Goal: Task Accomplishment & Management: Complete application form

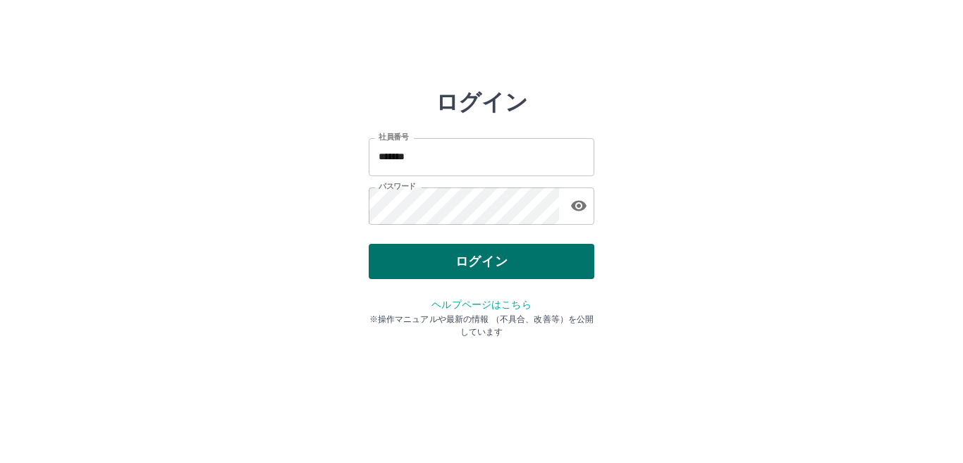
click at [486, 257] on button "ログイン" at bounding box center [481, 261] width 225 height 35
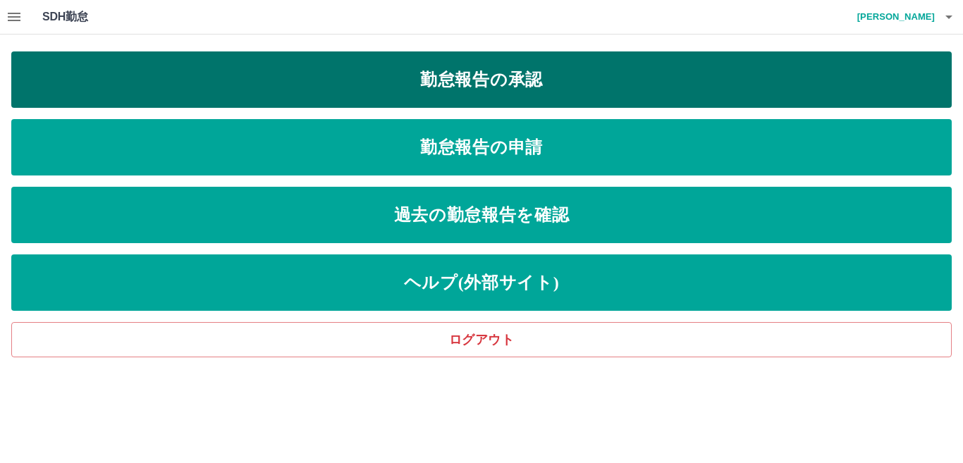
click at [447, 89] on link "勤怠報告の承認" at bounding box center [481, 79] width 940 height 56
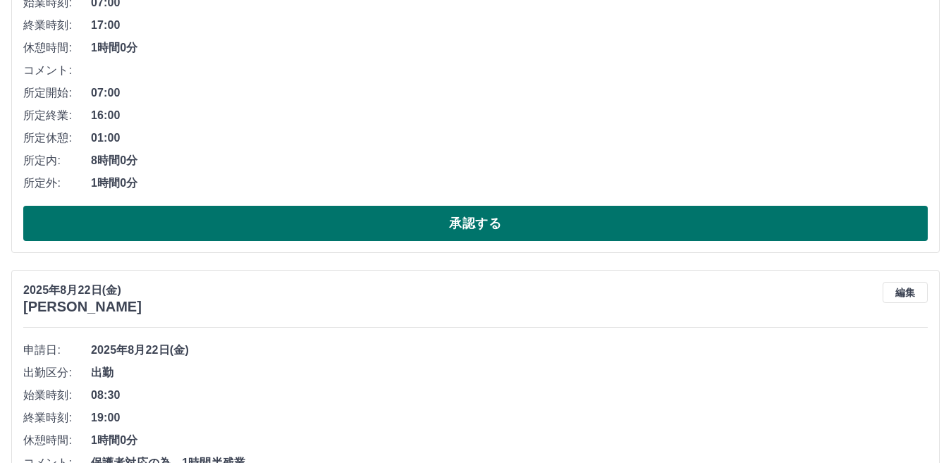
scroll to position [705, 0]
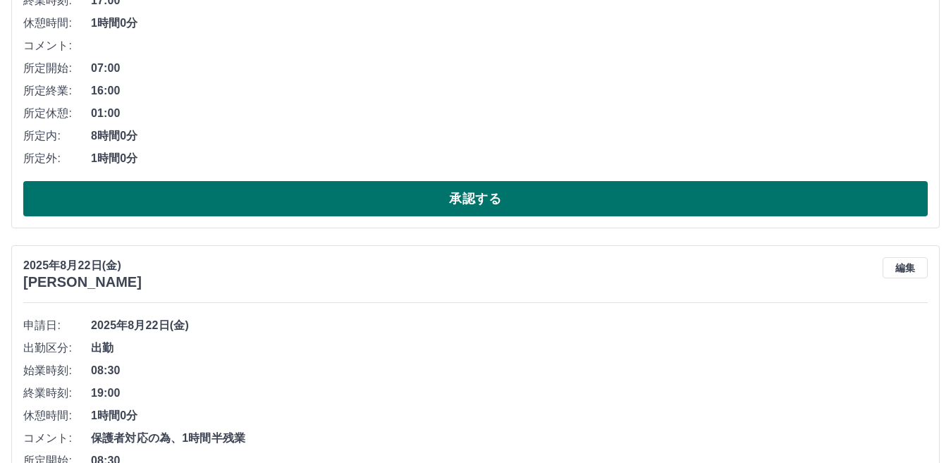
click at [465, 199] on button "承認する" at bounding box center [475, 198] width 904 height 35
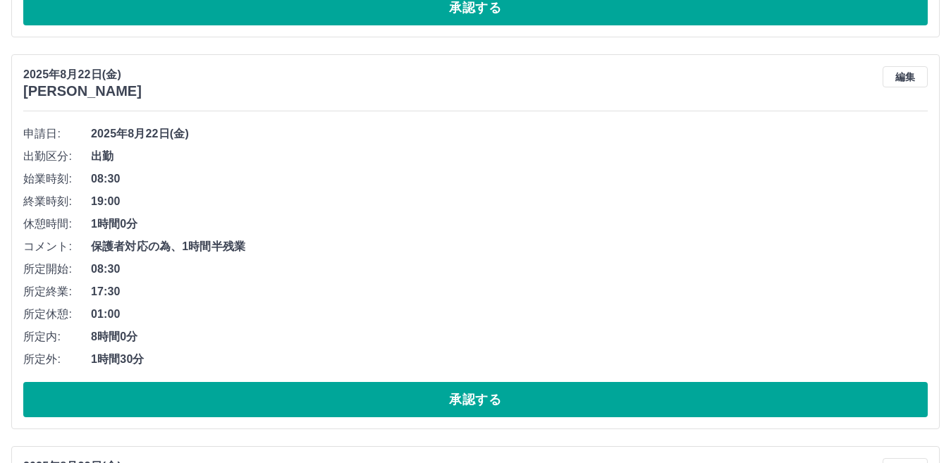
scroll to position [524, 0]
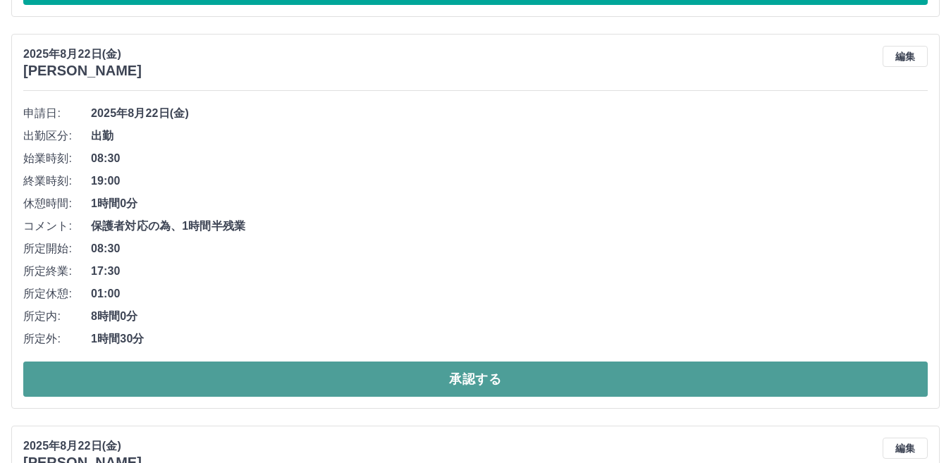
click at [411, 390] on button "承認する" at bounding box center [475, 378] width 904 height 35
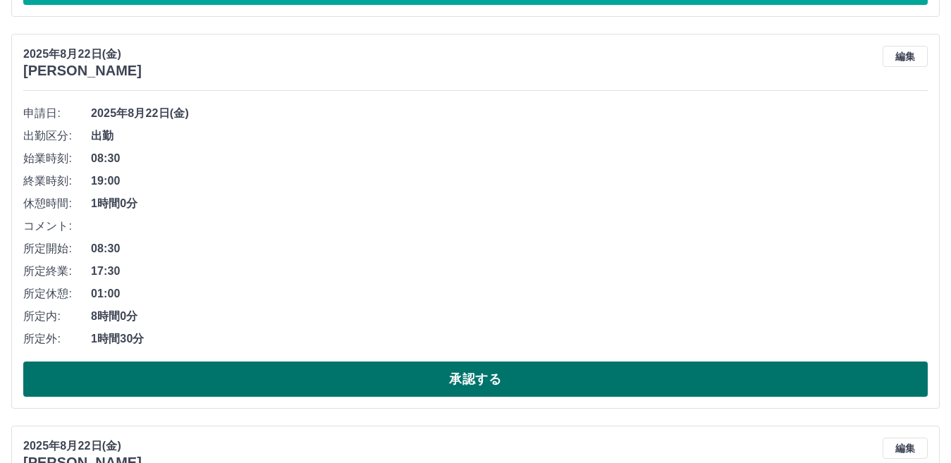
click at [478, 385] on button "承認する" at bounding box center [475, 378] width 904 height 35
click at [457, 384] on button "承認する" at bounding box center [475, 378] width 904 height 35
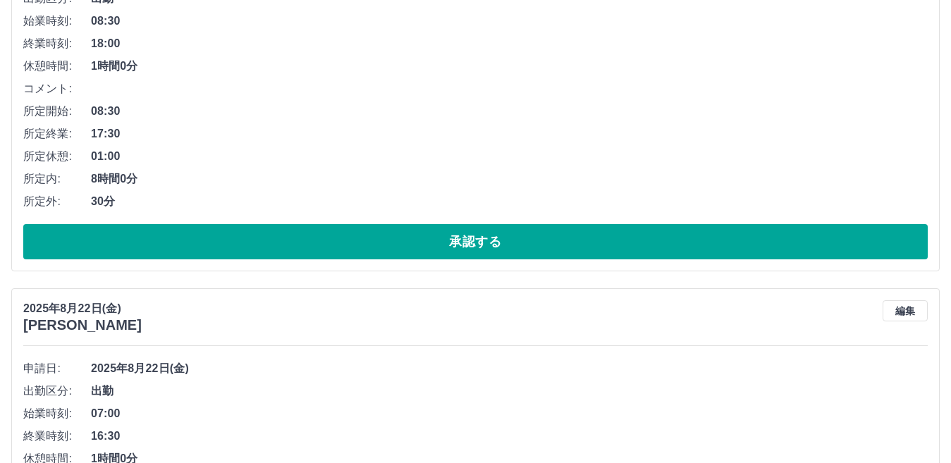
scroll to position [665, 0]
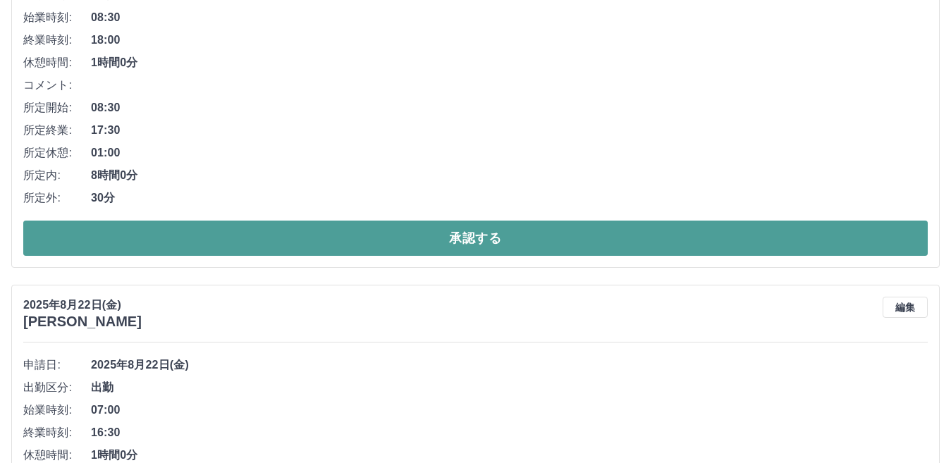
click at [439, 244] on button "承認する" at bounding box center [475, 238] width 904 height 35
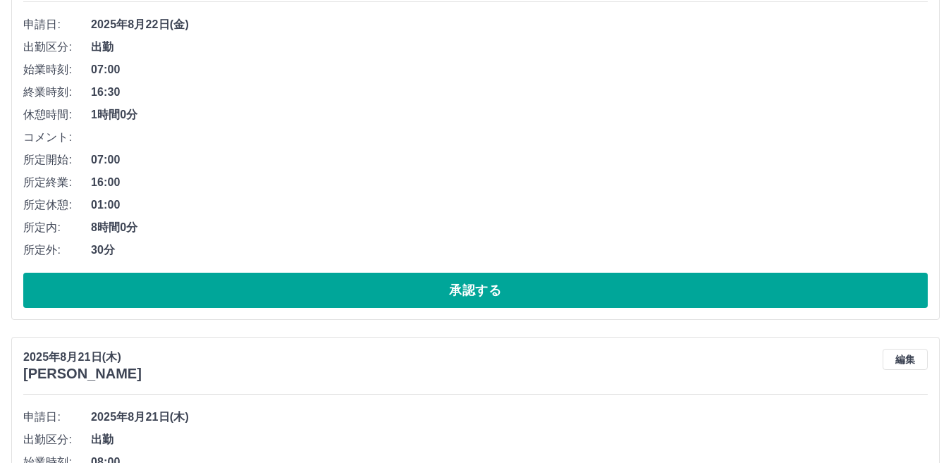
scroll to position [696, 0]
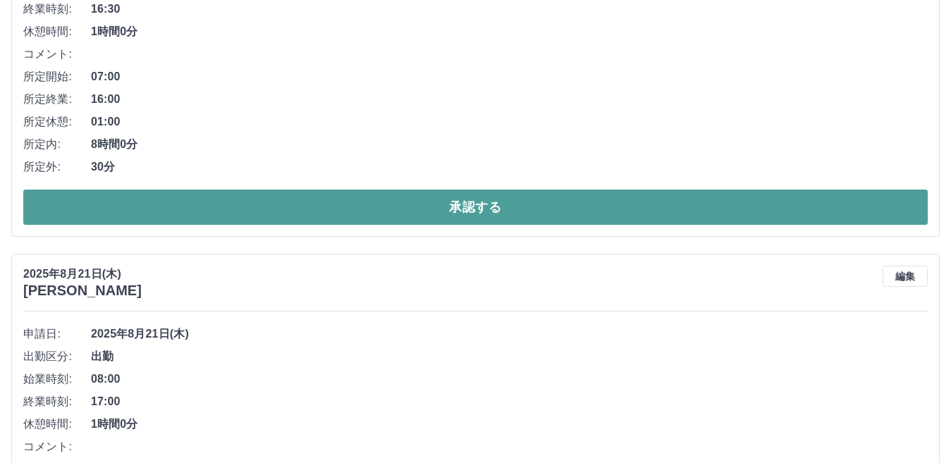
click at [447, 213] on button "承認する" at bounding box center [475, 207] width 904 height 35
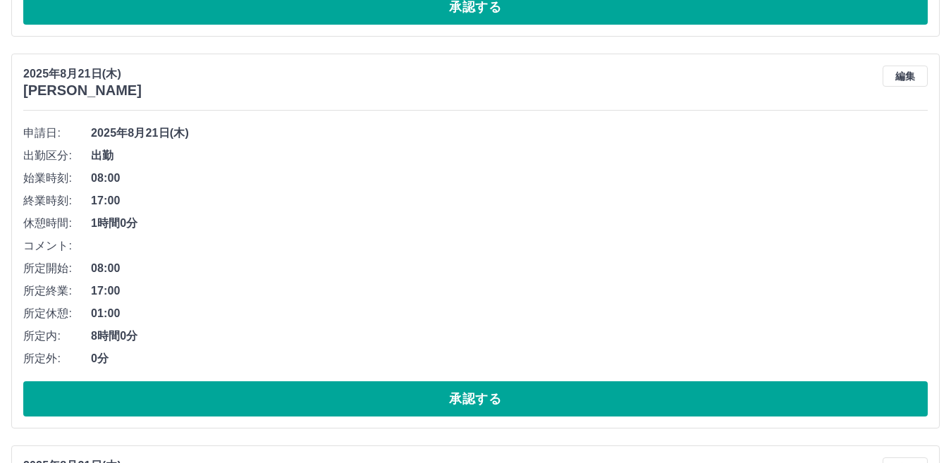
scroll to position [516, 0]
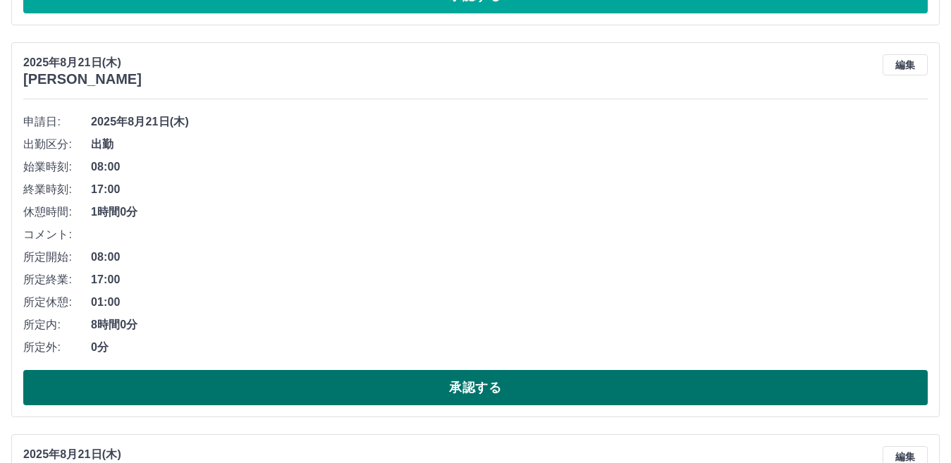
click at [425, 386] on button "承認する" at bounding box center [475, 387] width 904 height 35
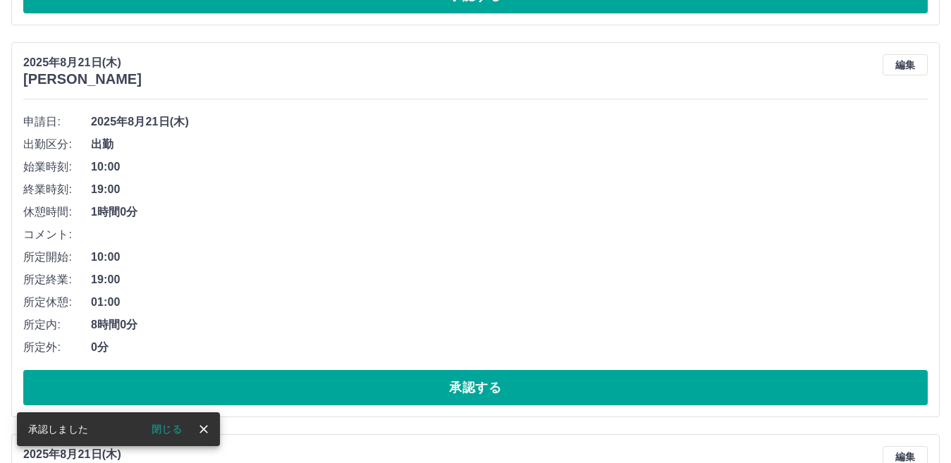
scroll to position [586, 0]
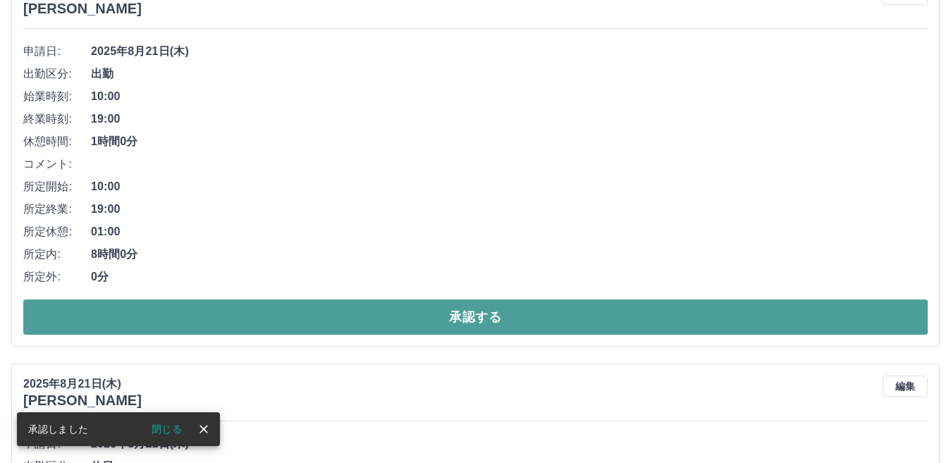
click at [461, 323] on button "承認する" at bounding box center [475, 316] width 904 height 35
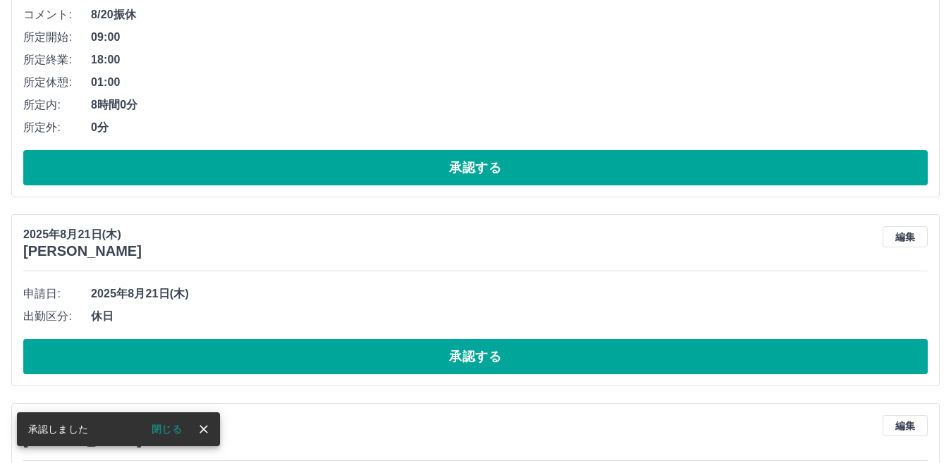
scroll to position [406, 0]
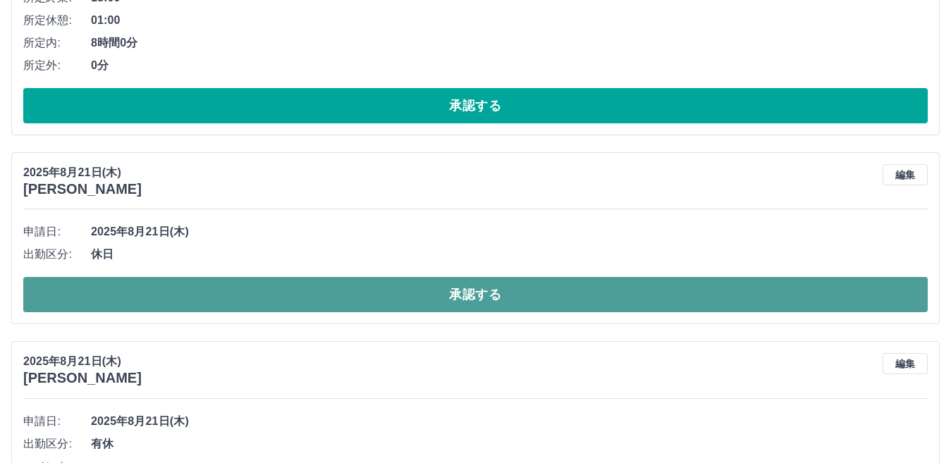
click at [478, 297] on button "承認する" at bounding box center [475, 294] width 904 height 35
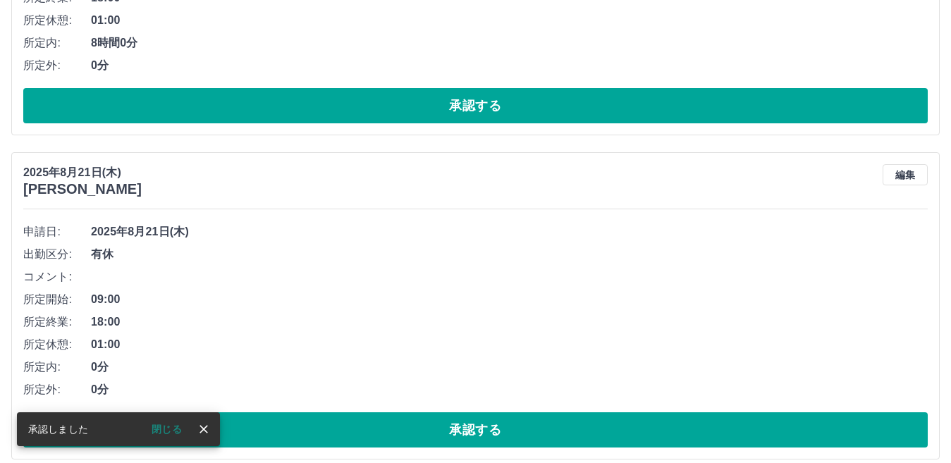
scroll to position [476, 0]
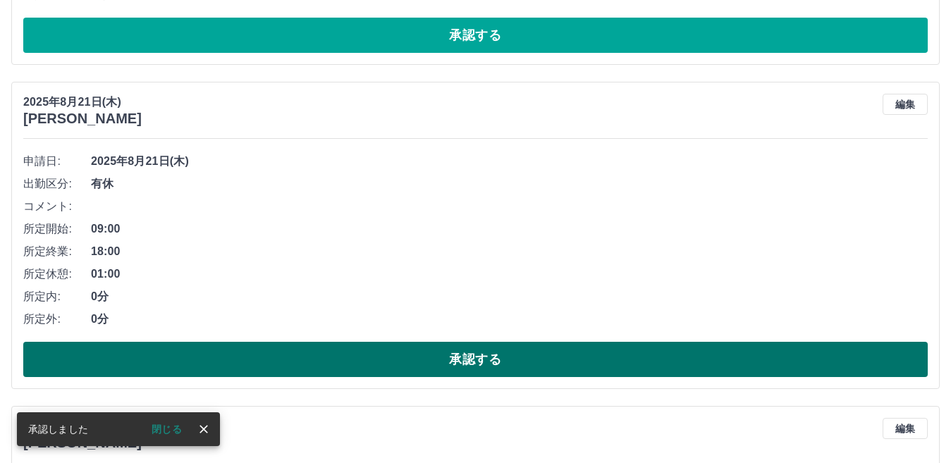
click at [439, 360] on button "承認する" at bounding box center [475, 359] width 904 height 35
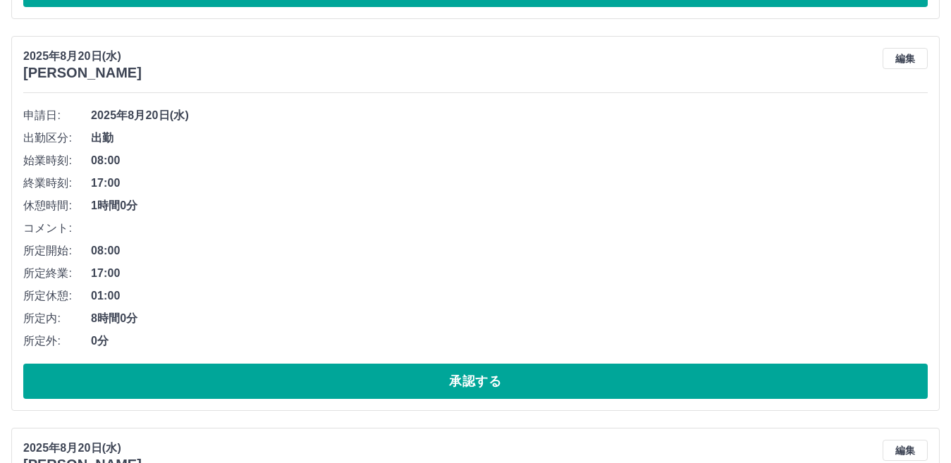
scroll to position [547, 0]
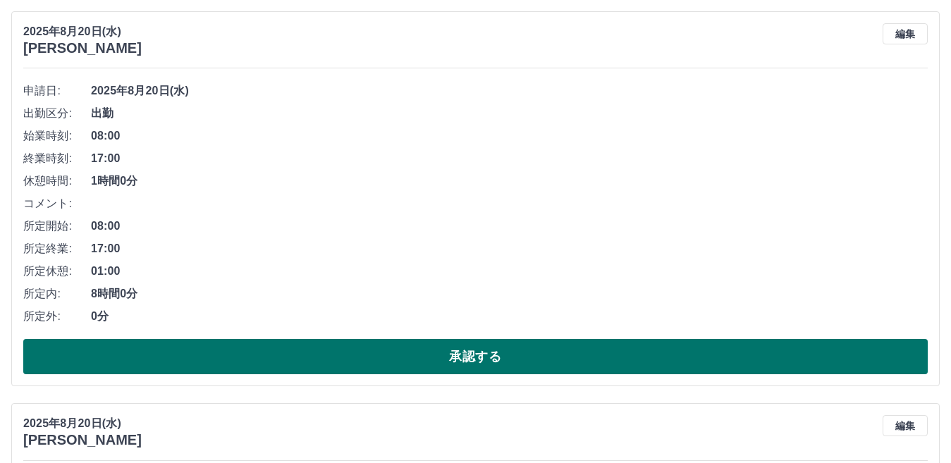
click at [472, 358] on button "承認する" at bounding box center [475, 356] width 904 height 35
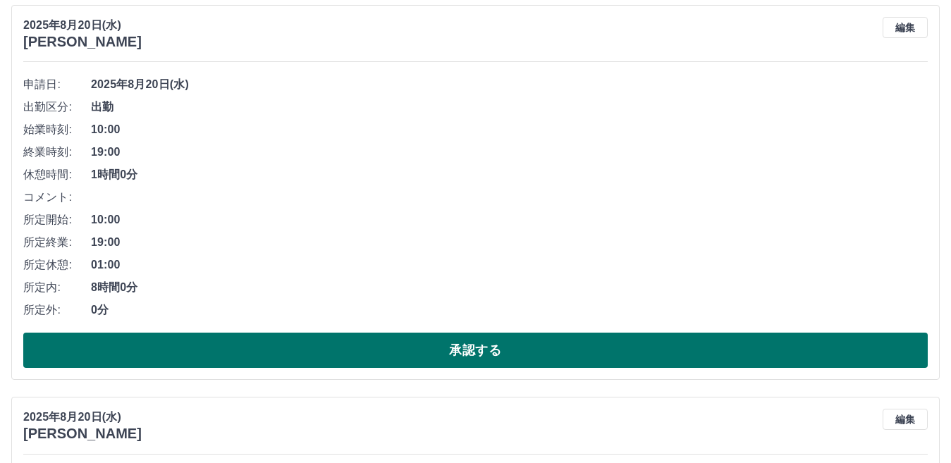
scroll to position [578, 0]
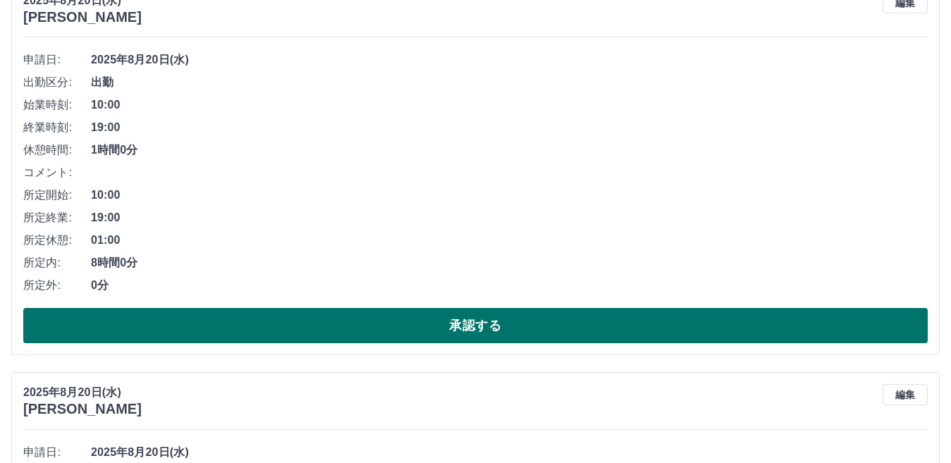
click at [483, 333] on button "承認する" at bounding box center [475, 325] width 904 height 35
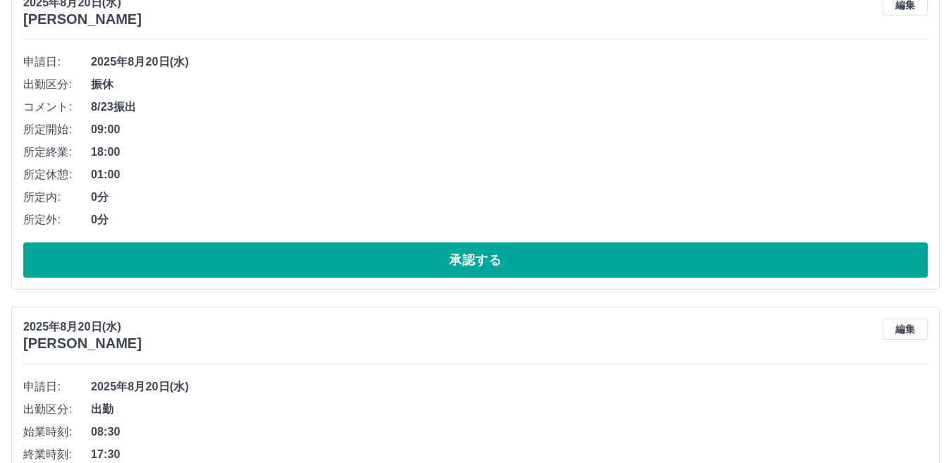
scroll to position [609, 0]
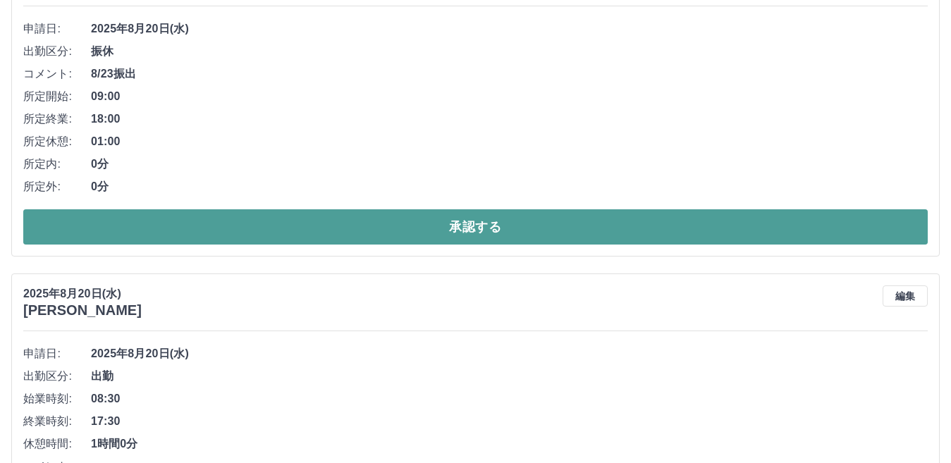
click at [456, 230] on button "承認する" at bounding box center [475, 226] width 904 height 35
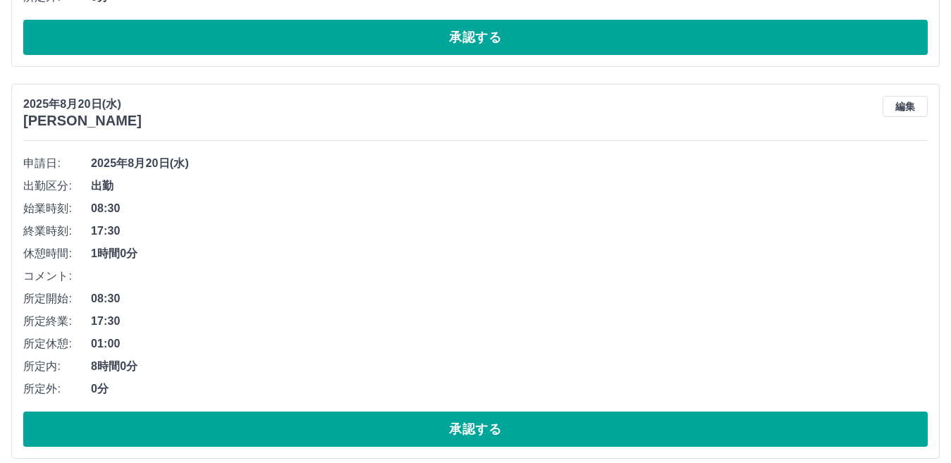
scroll to position [496, 0]
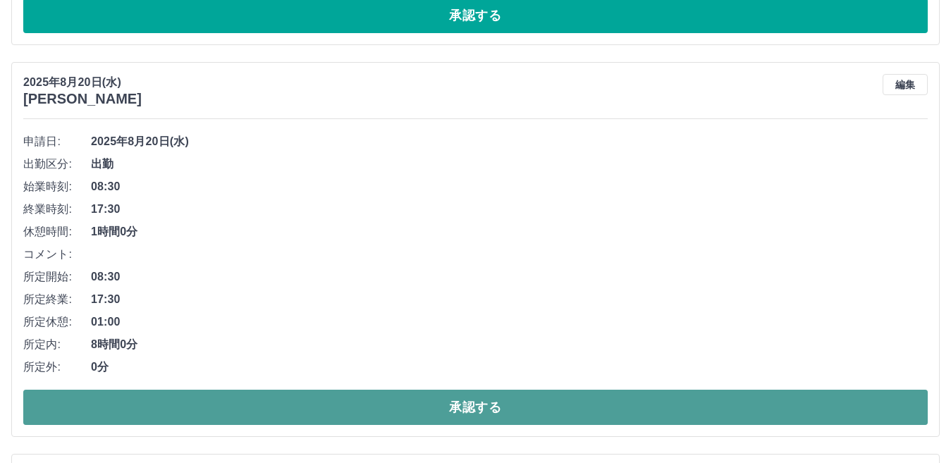
click at [459, 404] on button "承認する" at bounding box center [475, 407] width 904 height 35
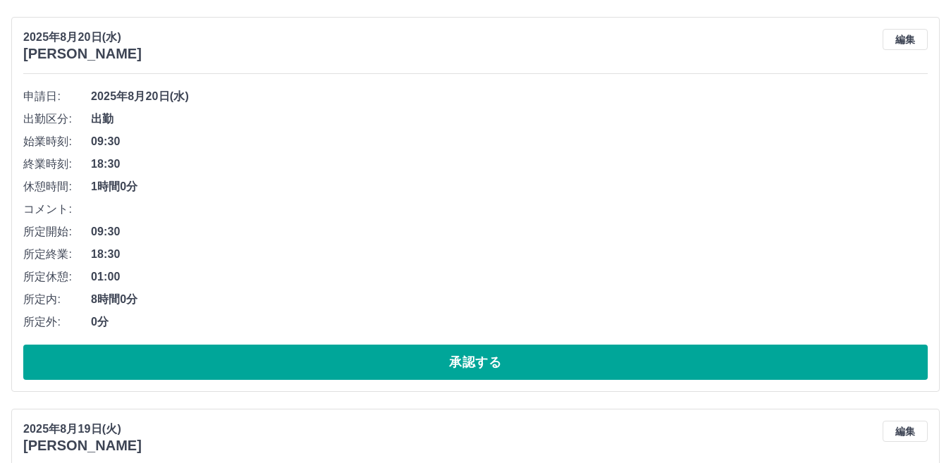
scroll to position [567, 0]
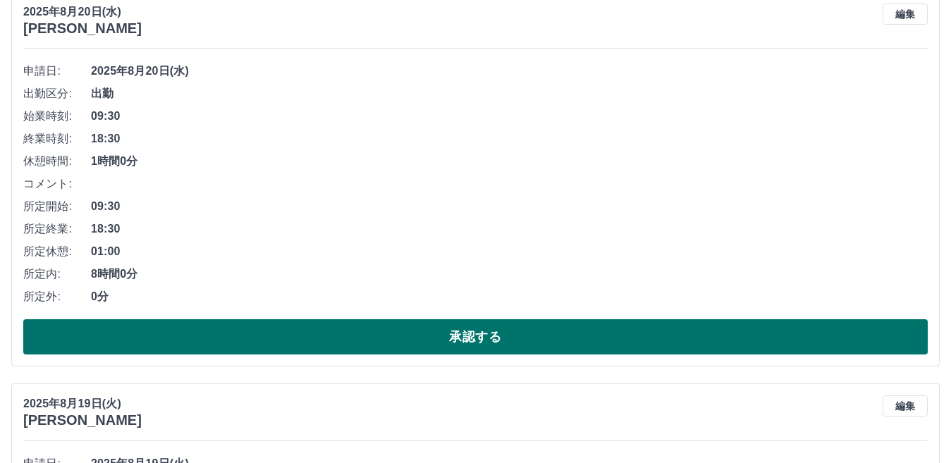
click at [457, 335] on button "承認する" at bounding box center [475, 336] width 904 height 35
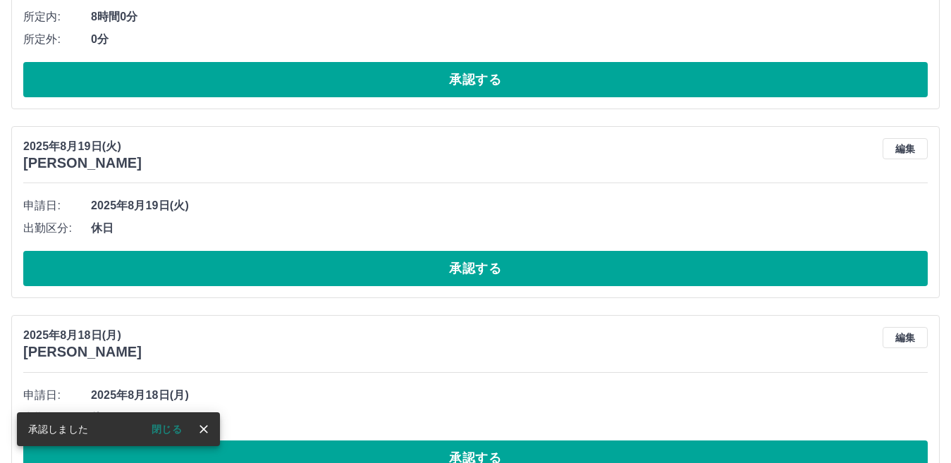
scroll to position [457, 0]
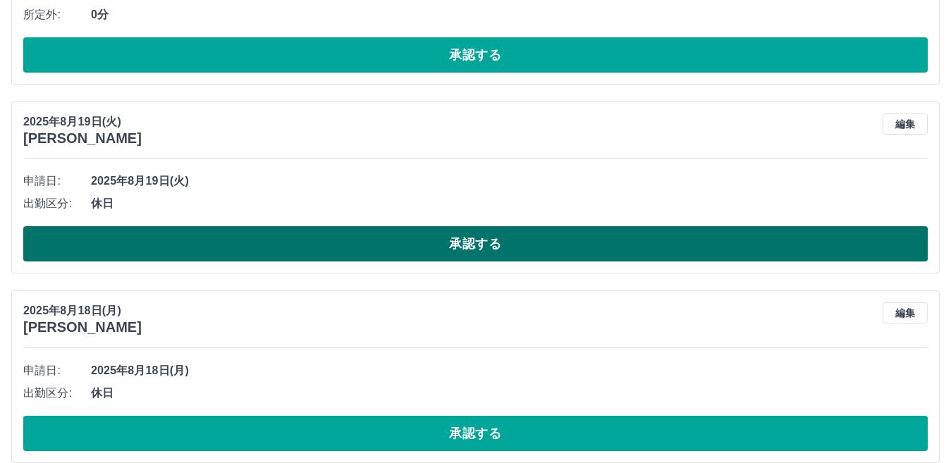
click at [469, 249] on button "承認する" at bounding box center [475, 243] width 904 height 35
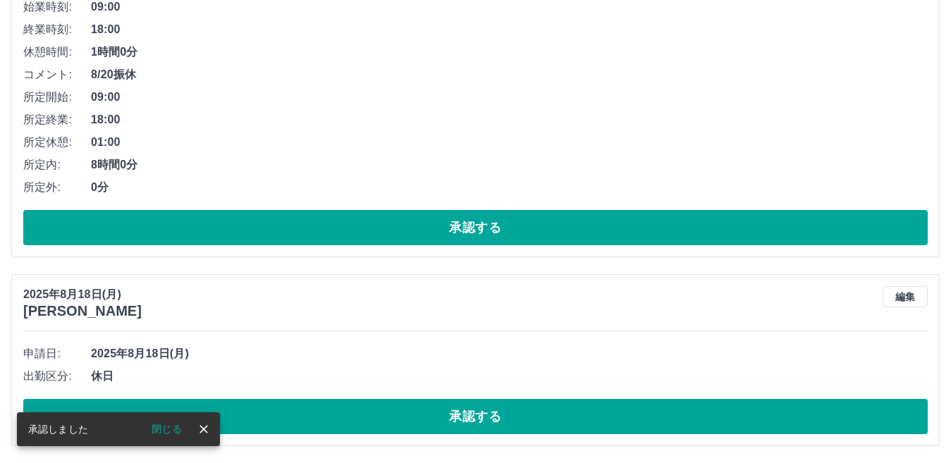
scroll to position [285, 0]
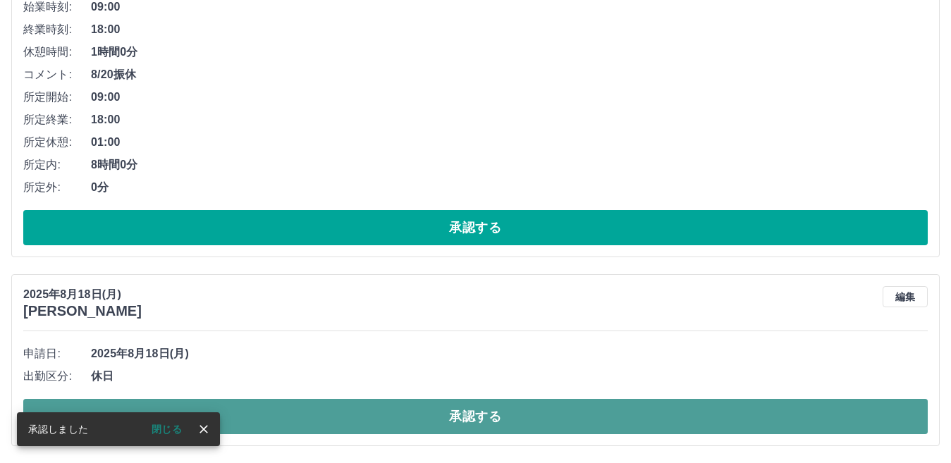
click at [474, 412] on button "承認する" at bounding box center [475, 416] width 904 height 35
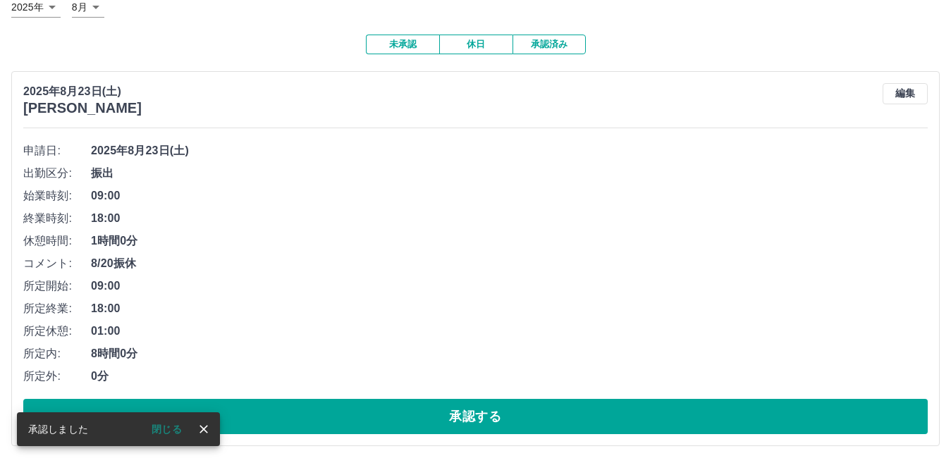
scroll to position [97, 0]
click at [160, 430] on button "閉じる" at bounding box center [166, 429] width 53 height 21
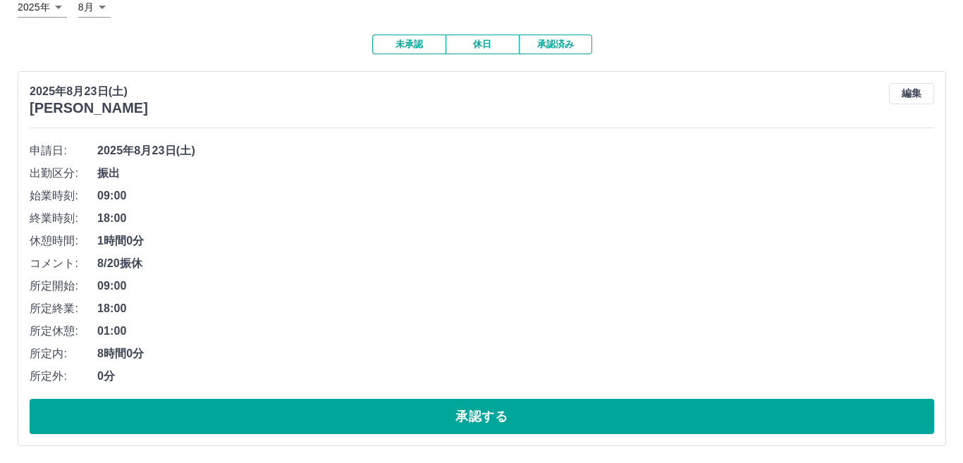
scroll to position [0, 0]
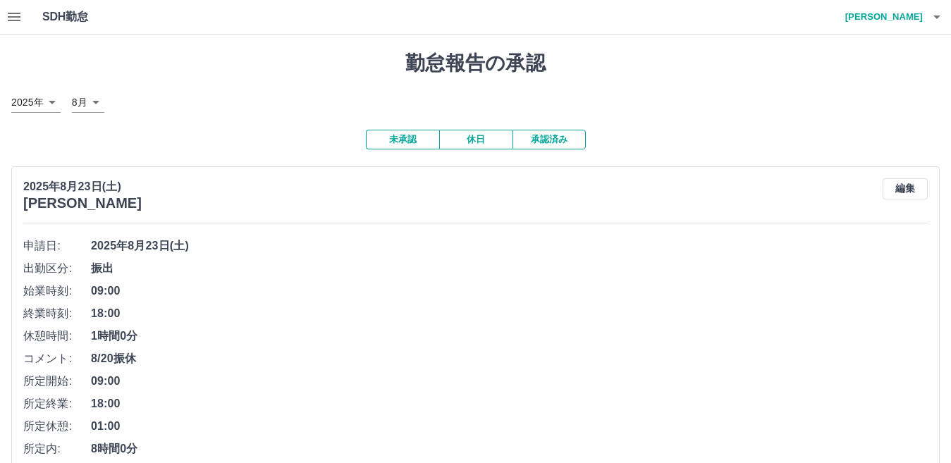
click at [9, 16] on icon "button" at bounding box center [14, 16] width 17 height 17
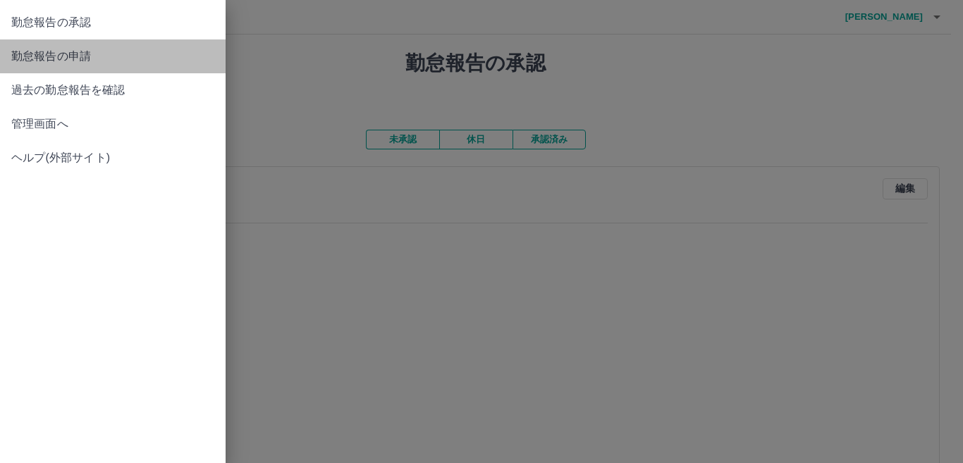
click at [49, 53] on span "勤怠報告の申請" at bounding box center [112, 56] width 203 height 17
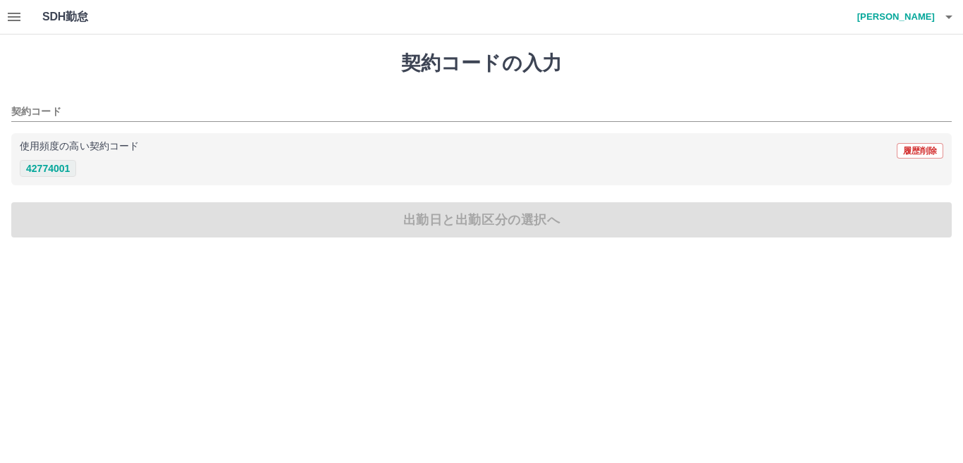
click at [40, 171] on button "42774001" at bounding box center [48, 168] width 56 height 17
type input "********"
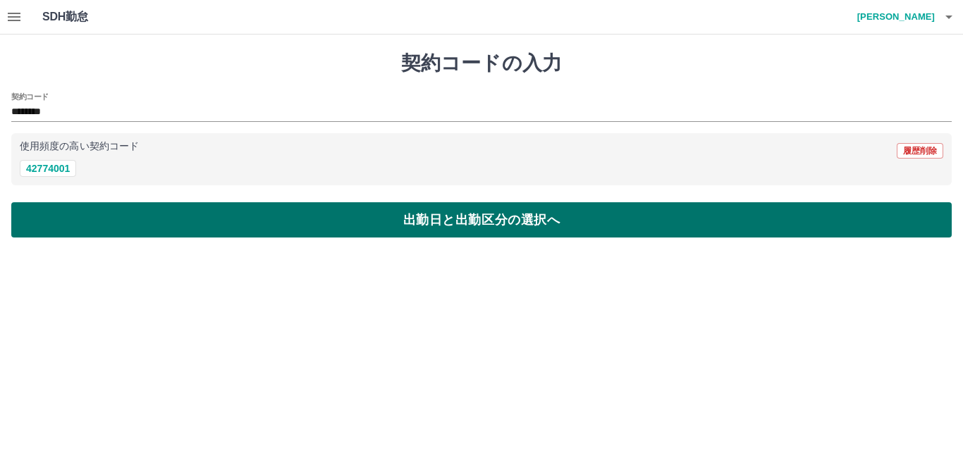
click at [464, 223] on button "出勤日と出勤区分の選択へ" at bounding box center [481, 219] width 940 height 35
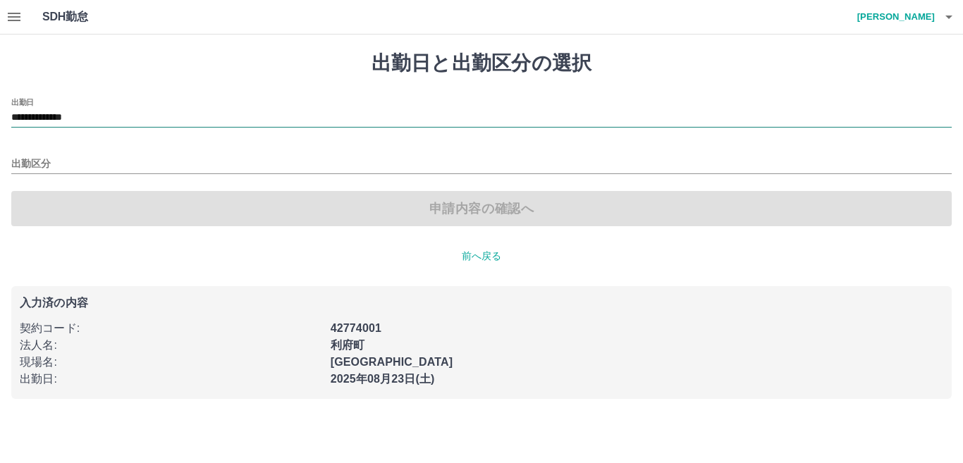
click at [97, 115] on input "**********" at bounding box center [481, 118] width 940 height 18
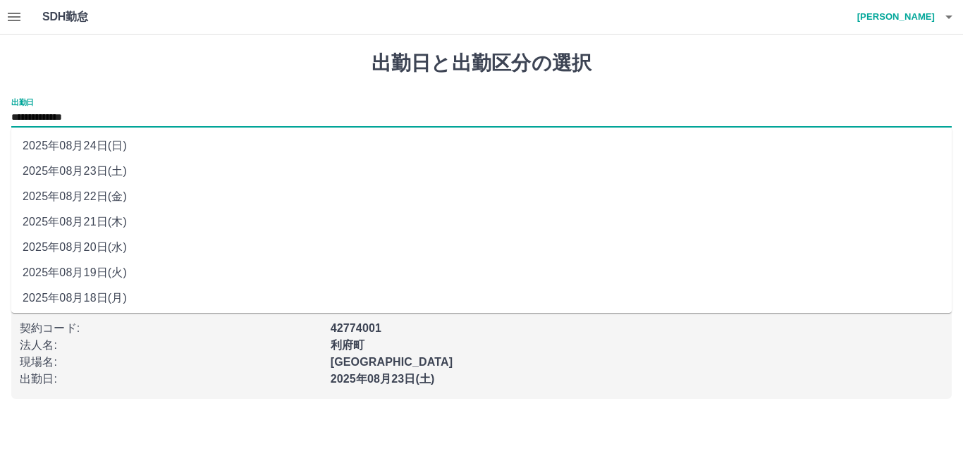
click at [91, 148] on li "2025年08月24日(日)" at bounding box center [481, 145] width 940 height 25
type input "**********"
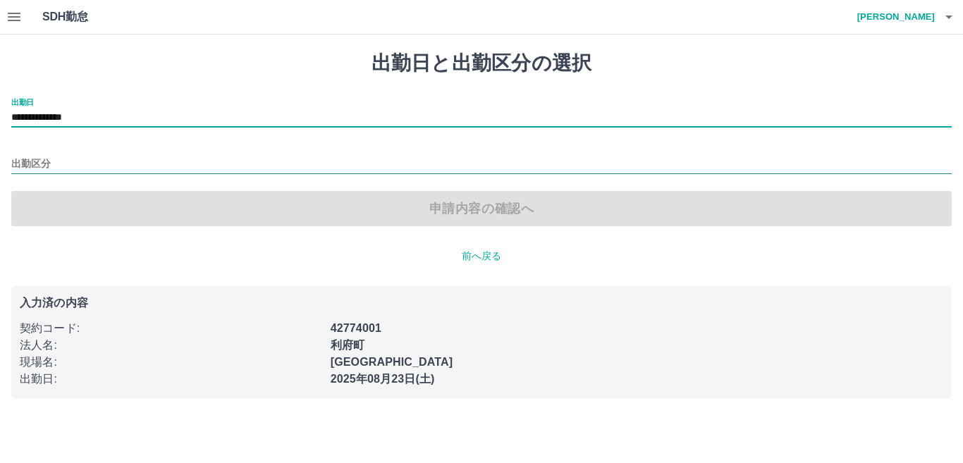
click at [37, 159] on input "出勤区分" at bounding box center [481, 165] width 940 height 18
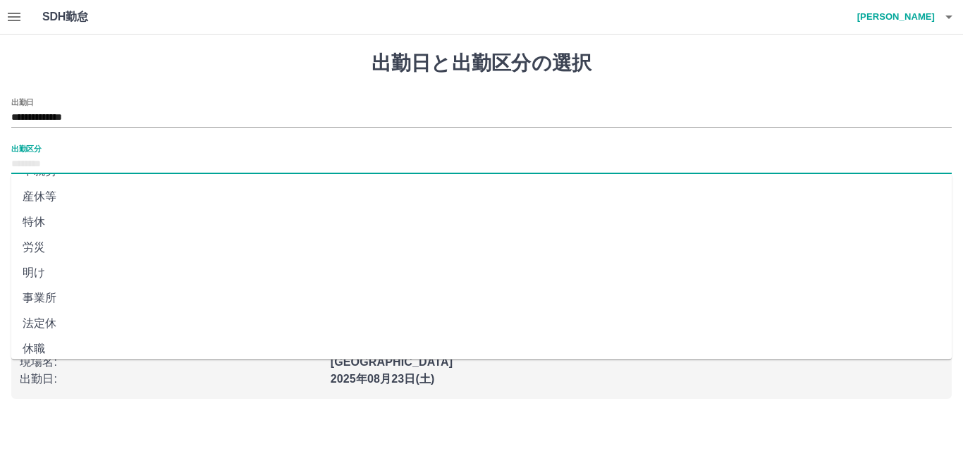
scroll to position [282, 0]
click at [66, 314] on li "法定休" at bounding box center [481, 316] width 940 height 25
type input "***"
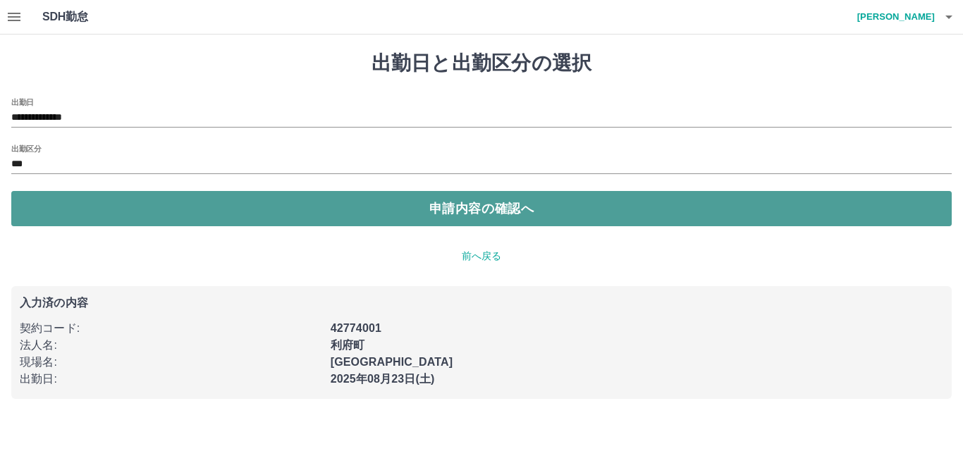
click at [447, 209] on button "申請内容の確認へ" at bounding box center [481, 208] width 940 height 35
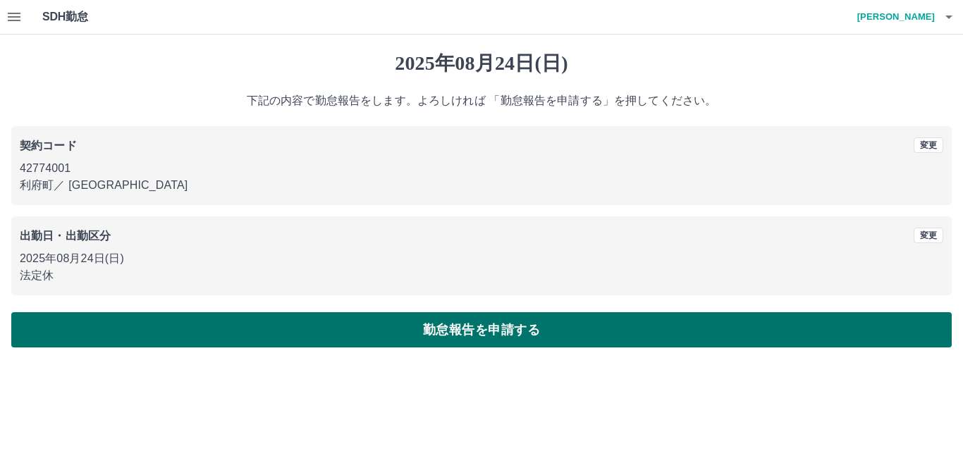
click at [499, 340] on button "勤怠報告を申請する" at bounding box center [481, 329] width 940 height 35
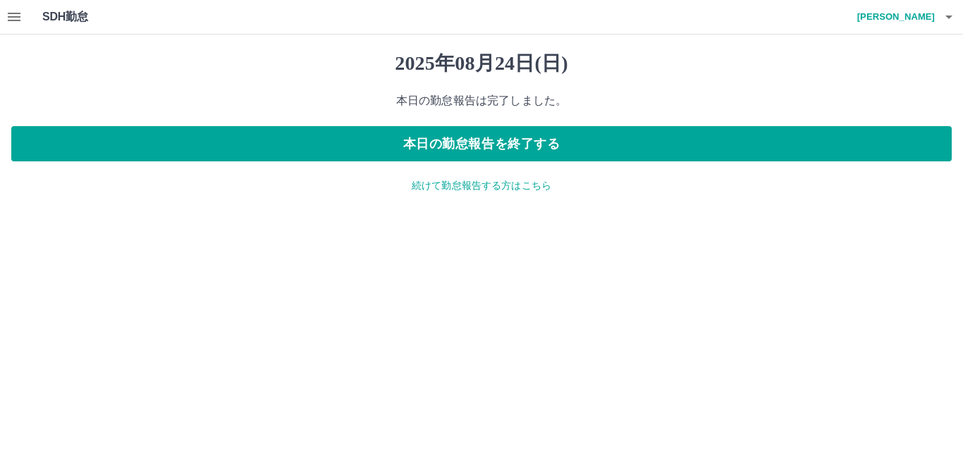
click at [386, 210] on html "SDH勤怠 福原　孝 2025年08月24日(日) 本日の勤怠報告は完了しました。 本日の勤怠報告を終了する 続けて勤怠報告する方はこちら SDH勤怠" at bounding box center [481, 105] width 963 height 210
click at [54, 18] on h1 "SDH勤怠" at bounding box center [88, 17] width 92 height 34
click at [13, 16] on icon "button" at bounding box center [14, 17] width 13 height 8
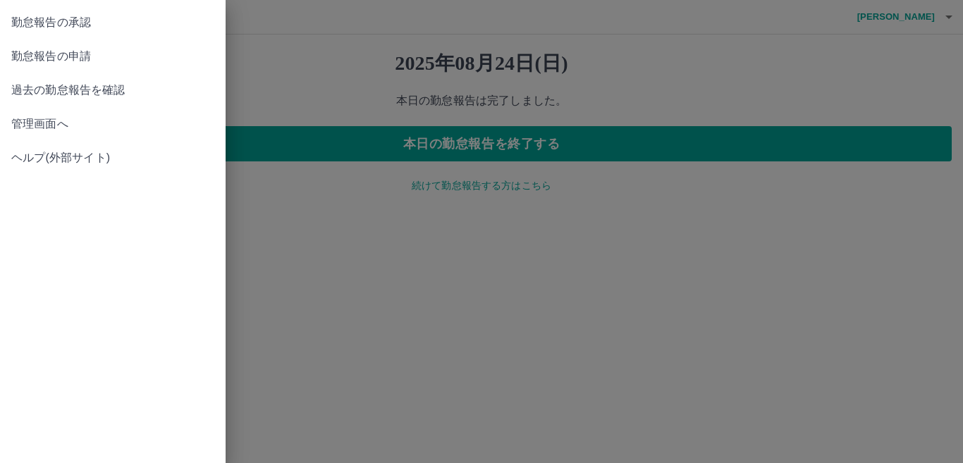
click at [431, 368] on div at bounding box center [481, 231] width 963 height 463
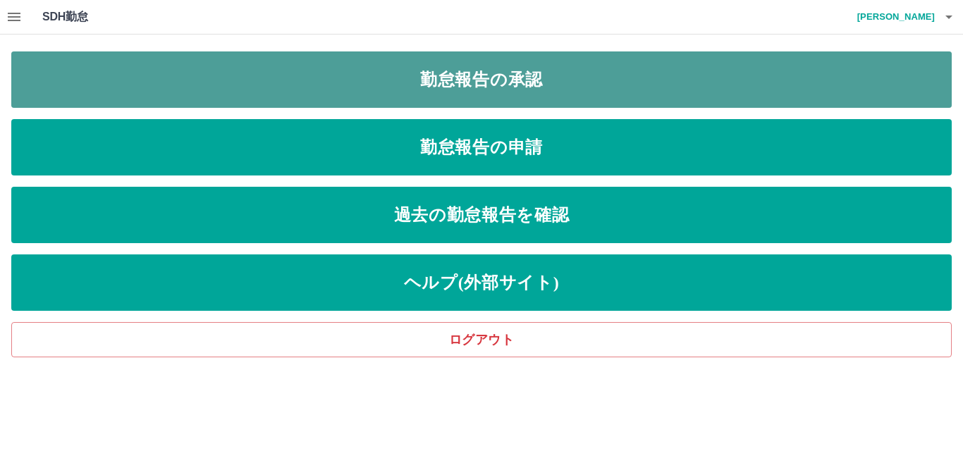
click at [454, 84] on link "勤怠報告の承認" at bounding box center [481, 79] width 940 height 56
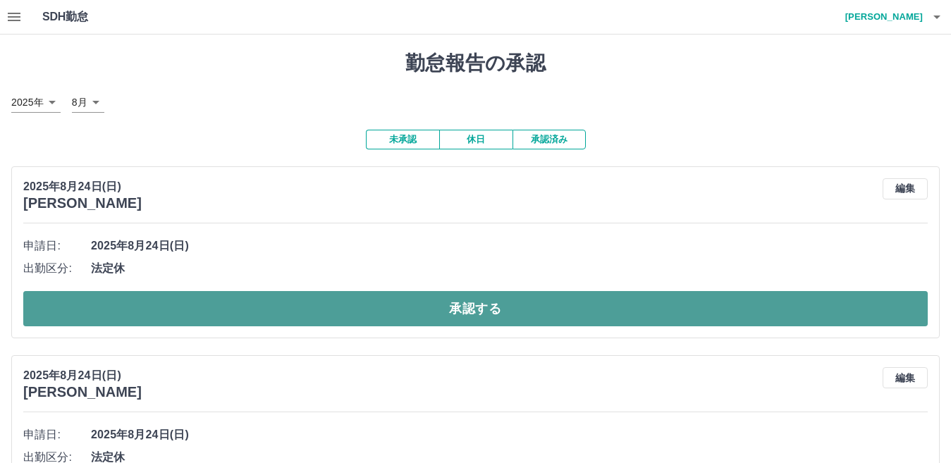
click at [480, 308] on button "承認する" at bounding box center [475, 308] width 904 height 35
click at [477, 304] on button "承認する" at bounding box center [475, 308] width 904 height 35
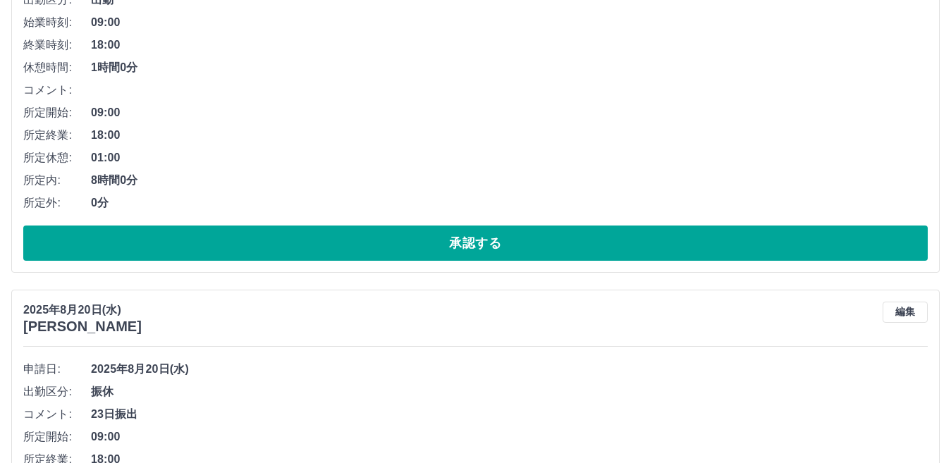
scroll to position [1057, 0]
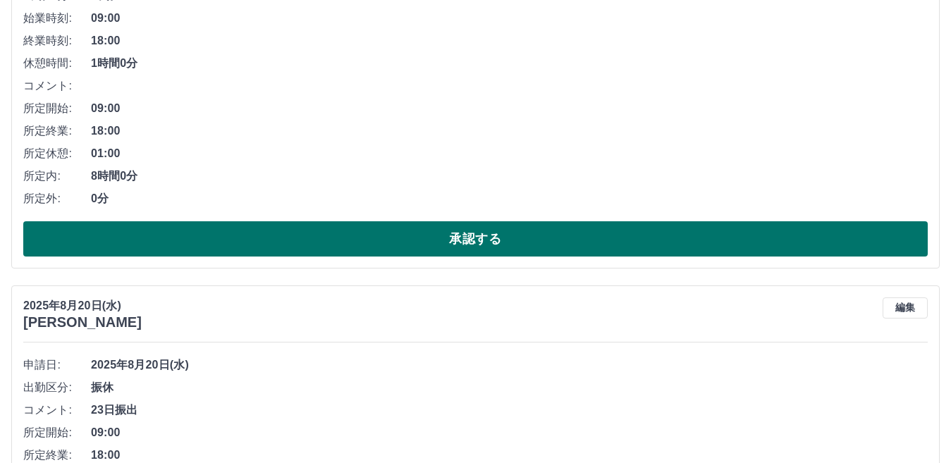
click at [409, 242] on button "承認する" at bounding box center [475, 238] width 904 height 35
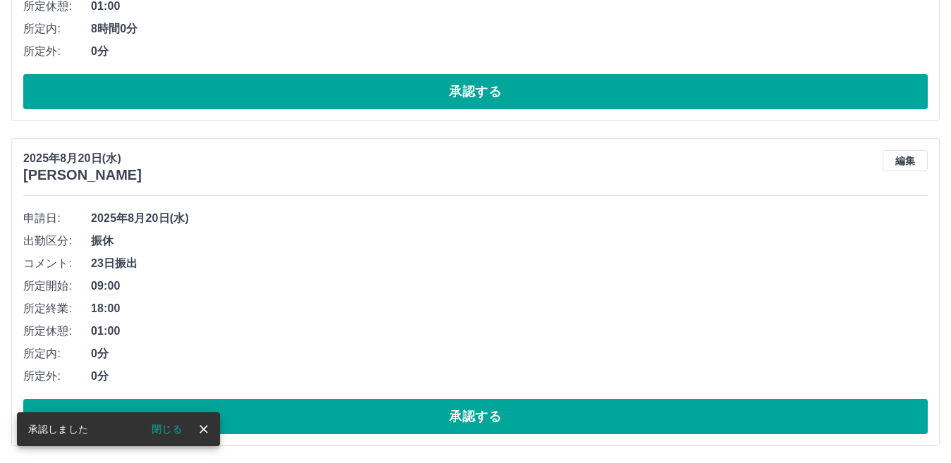
scroll to position [813, 0]
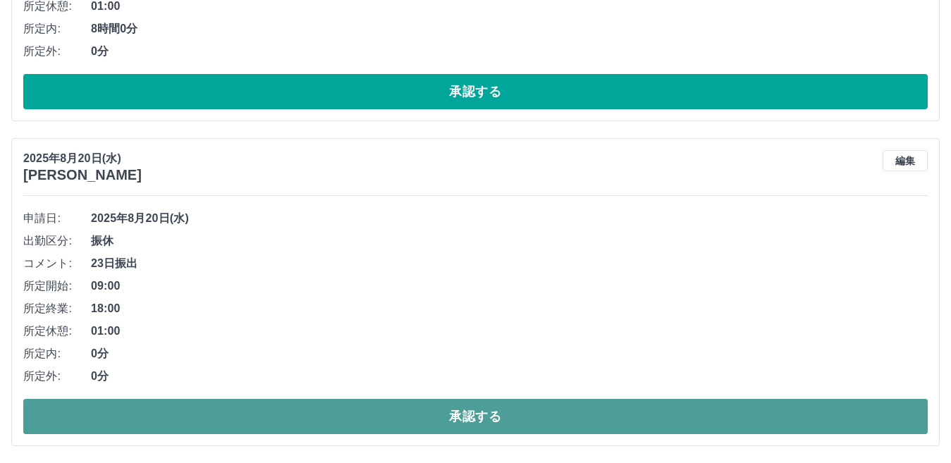
click at [450, 416] on button "承認する" at bounding box center [475, 416] width 904 height 35
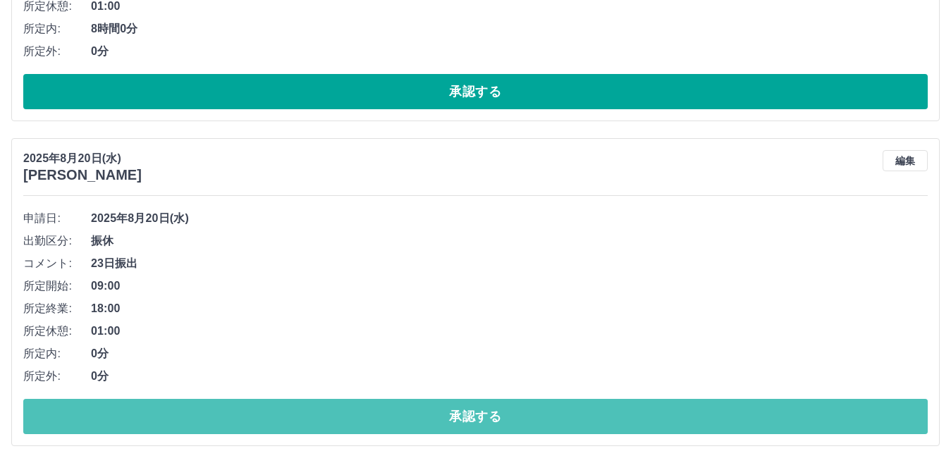
click at [443, 412] on button "承認する" at bounding box center [475, 416] width 904 height 35
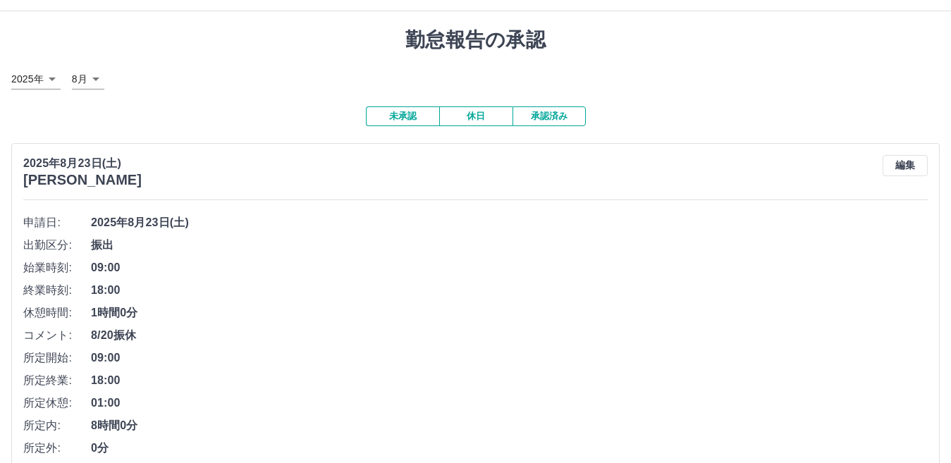
scroll to position [0, 0]
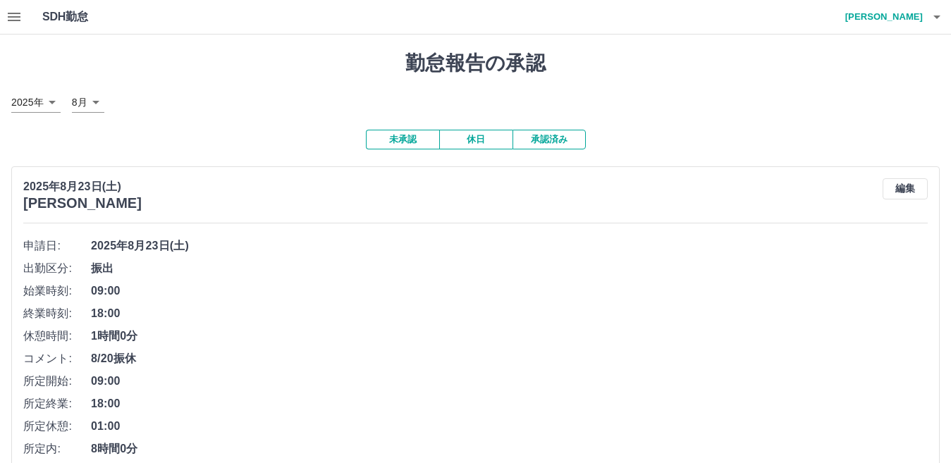
click at [308, 282] on li "始業時刻: 09:00" at bounding box center [475, 291] width 904 height 23
